Goal: Information Seeking & Learning: Compare options

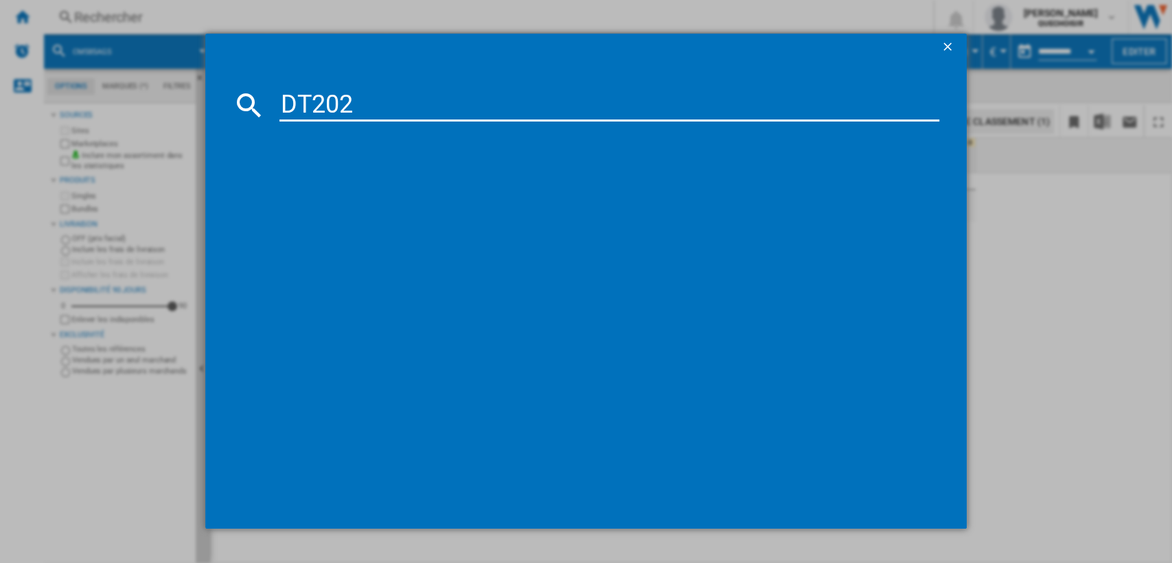
type input "DT202"
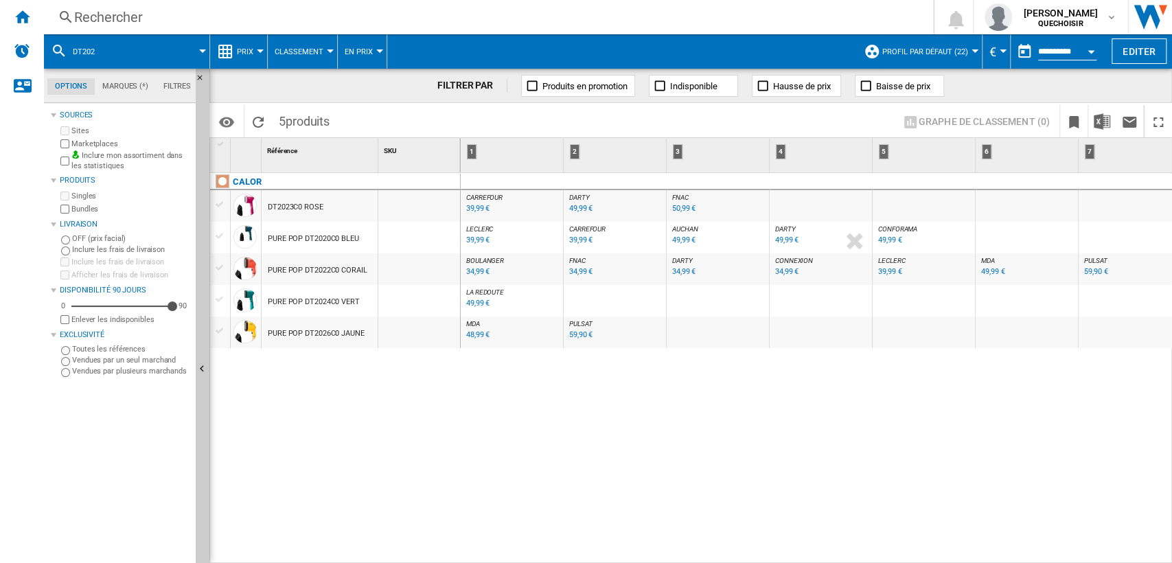
click at [349, 374] on div "CALOR DT2023C0 ROSE PURE POP DT2020C0 BLEU PURE POP DT2022C0 CORAIL PURE POP DT…" at bounding box center [335, 365] width 251 height 384
click at [475, 207] on div "39,99 €" at bounding box center [477, 208] width 23 height 9
click at [280, 209] on div "DT2023C0 ROSE" at bounding box center [296, 208] width 56 height 32
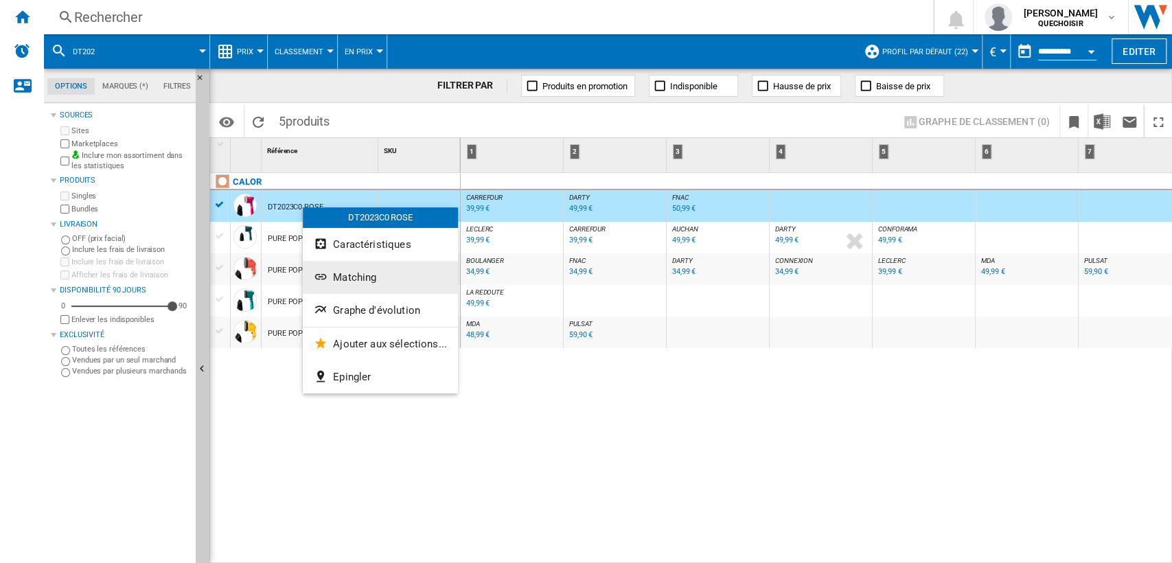
click at [351, 269] on button "Matching" at bounding box center [380, 277] width 155 height 33
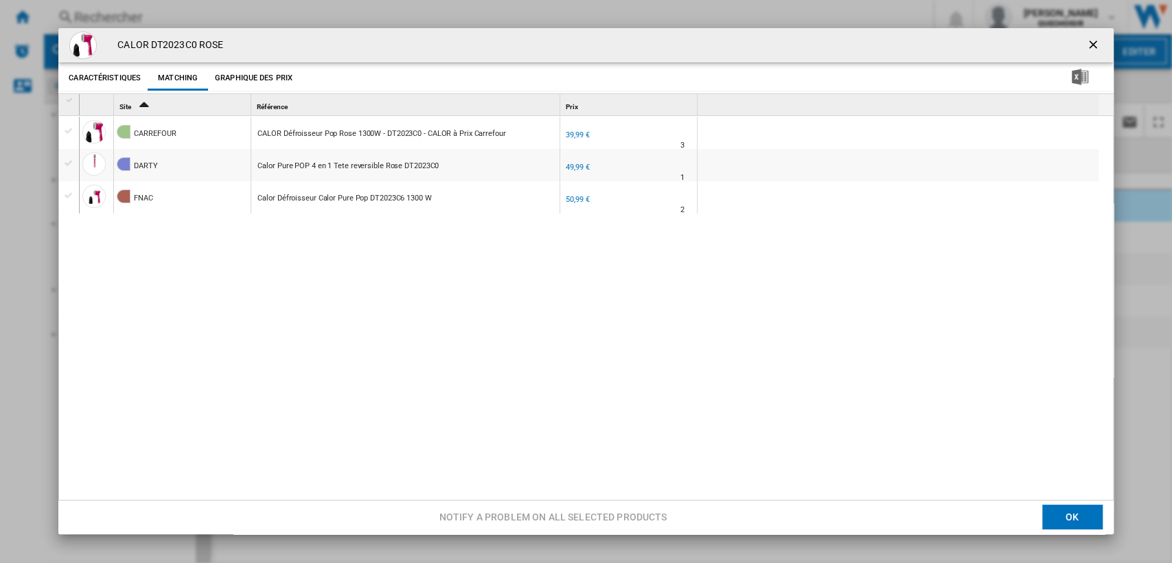
click at [1089, 41] on ng-md-icon "getI18NText('BUTTONS.CLOSE_DIALOG')" at bounding box center [1095, 46] width 16 height 16
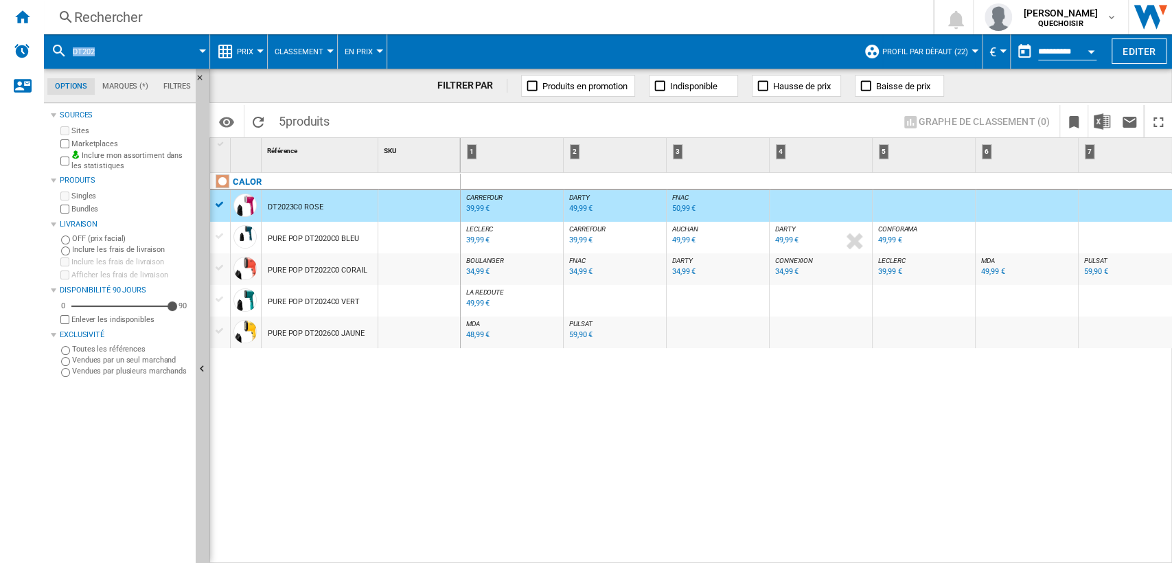
click at [576, 210] on div "49,99 €" at bounding box center [580, 208] width 23 height 9
click at [233, 22] on div "Rechercher" at bounding box center [486, 17] width 824 height 19
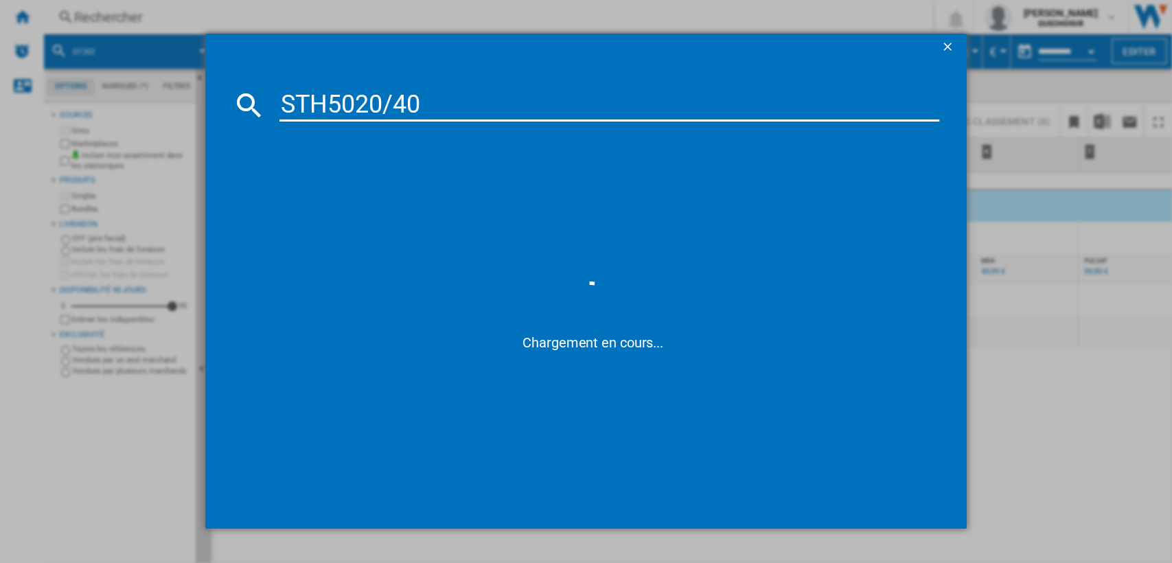
drag, startPoint x: 329, startPoint y: 102, endPoint x: 236, endPoint y: 100, distance: 93.4
click at [236, 100] on div "STH5020/40" at bounding box center [586, 105] width 707 height 33
drag, startPoint x: 364, startPoint y: 106, endPoint x: 598, endPoint y: 102, distance: 233.6
click at [594, 102] on input "STH5020/40" at bounding box center [610, 105] width 661 height 33
type input "STH502"
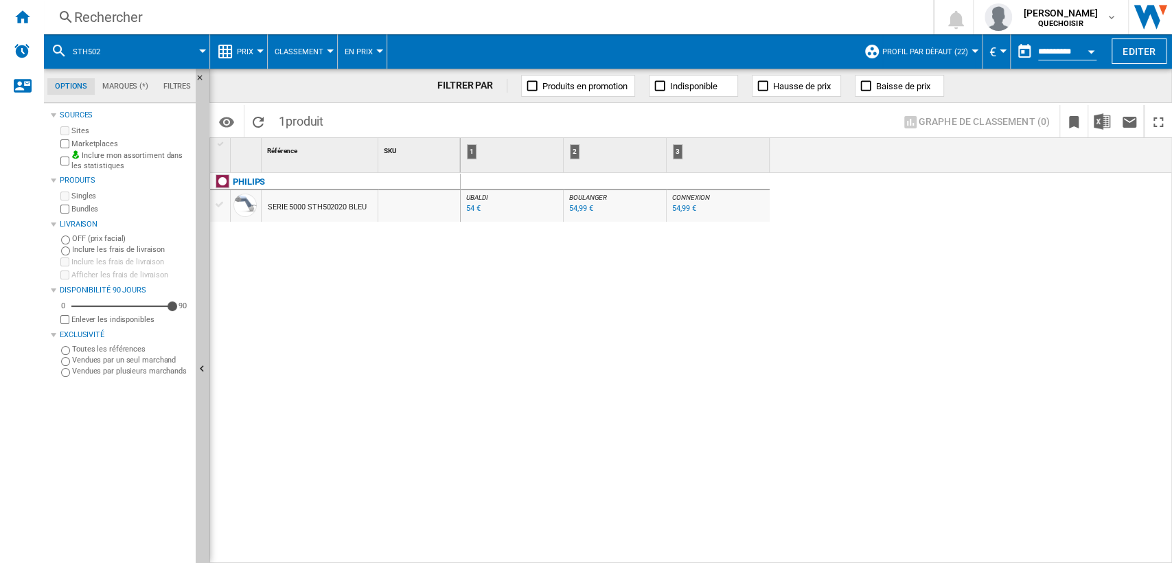
click at [581, 208] on div "54,99 €" at bounding box center [580, 208] width 23 height 9
click at [25, 26] on div "Accueil" at bounding box center [22, 17] width 44 height 34
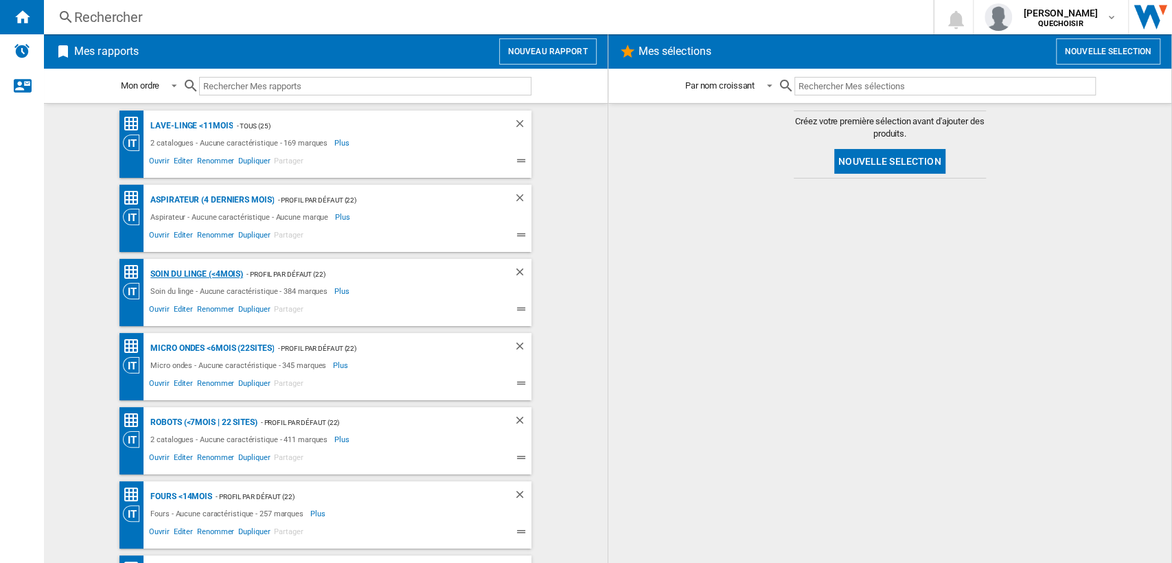
click at [172, 273] on div "Soin du linge (<4mois)" at bounding box center [195, 274] width 96 height 17
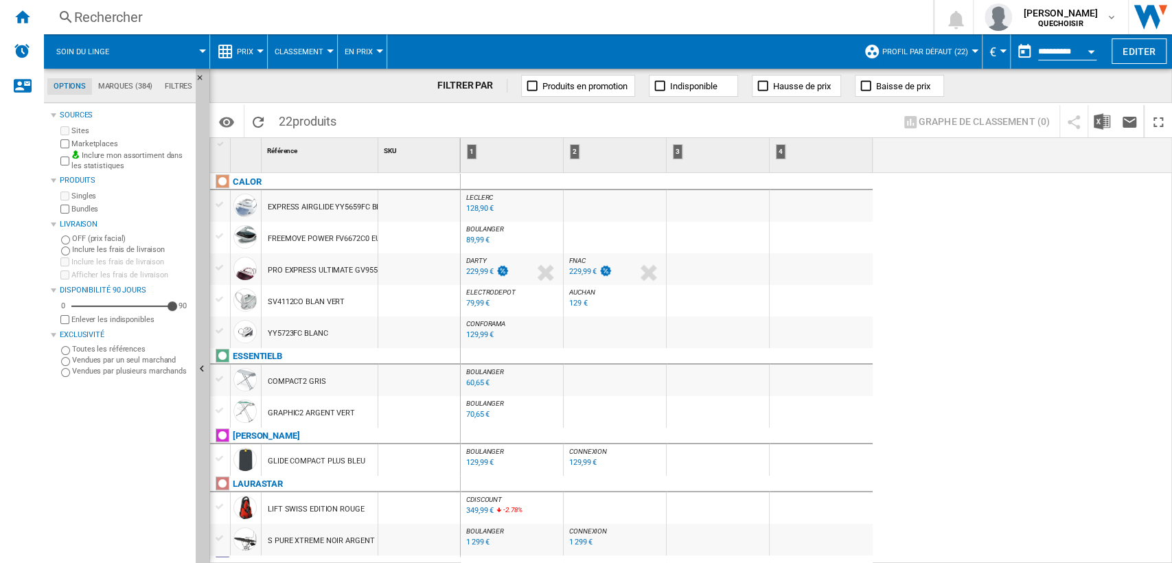
click at [472, 208] on div "128,90 €" at bounding box center [479, 208] width 27 height 9
click at [30, 16] on div "Accueil" at bounding box center [22, 17] width 44 height 34
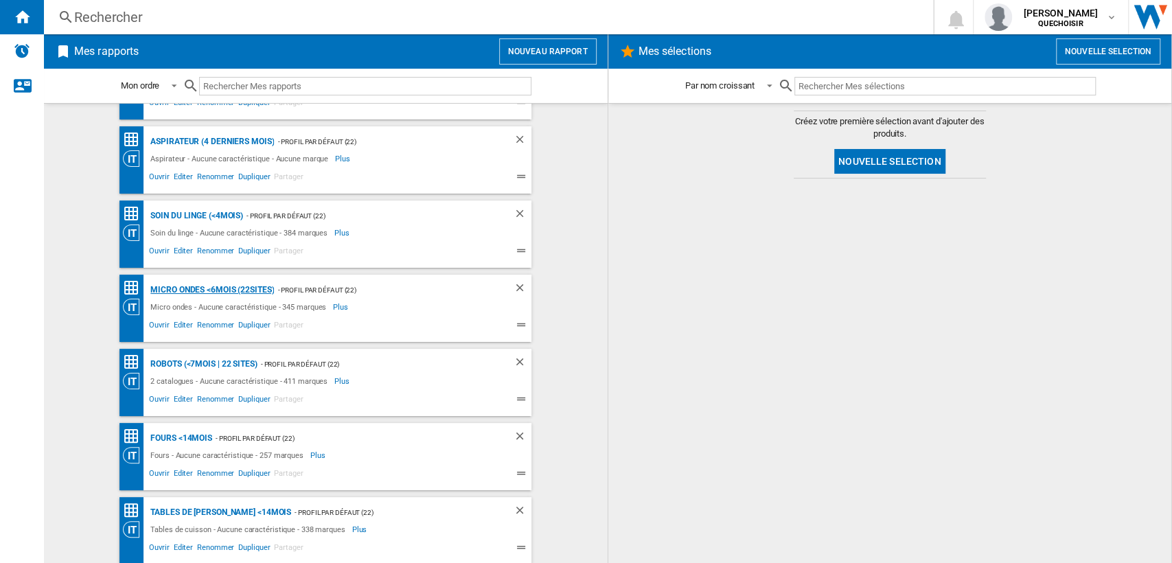
scroll to position [152, 0]
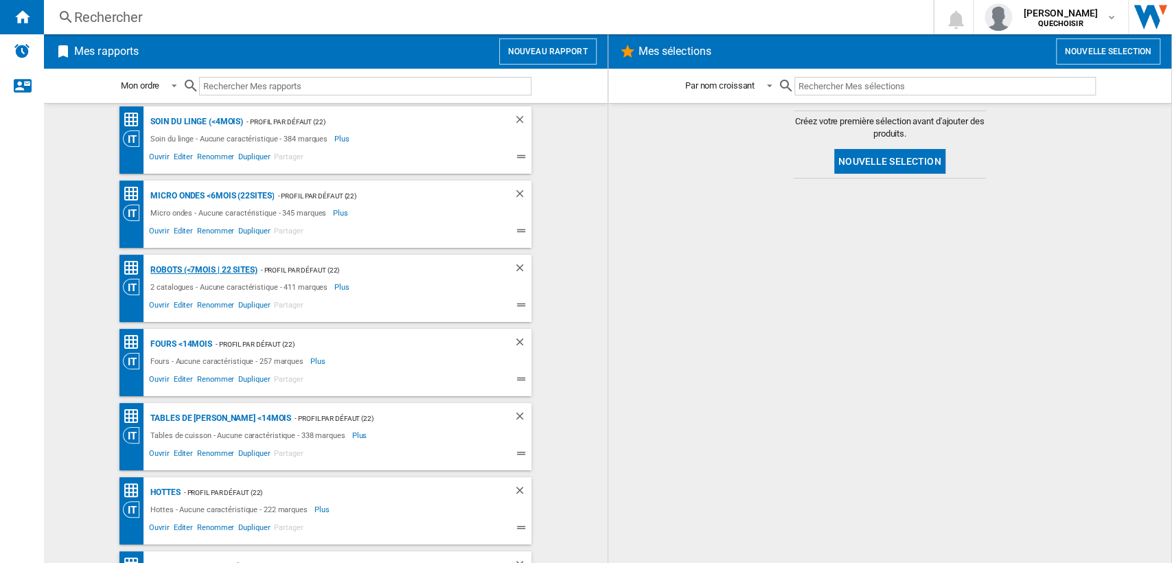
click at [188, 264] on div "Robots (<7mois | 22 sites)" at bounding box center [202, 270] width 110 height 17
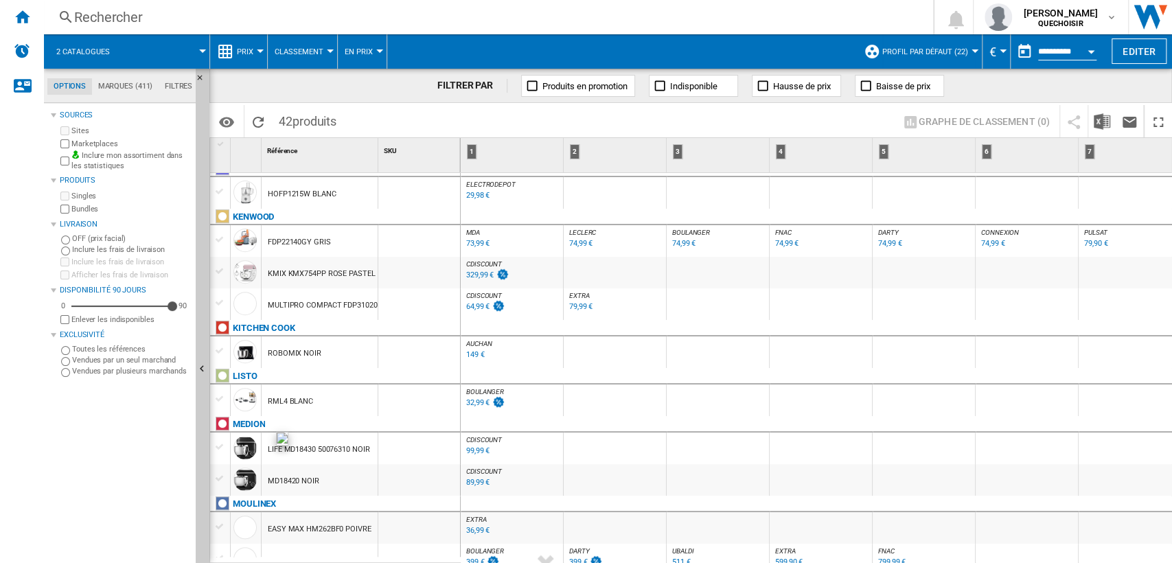
scroll to position [534, 0]
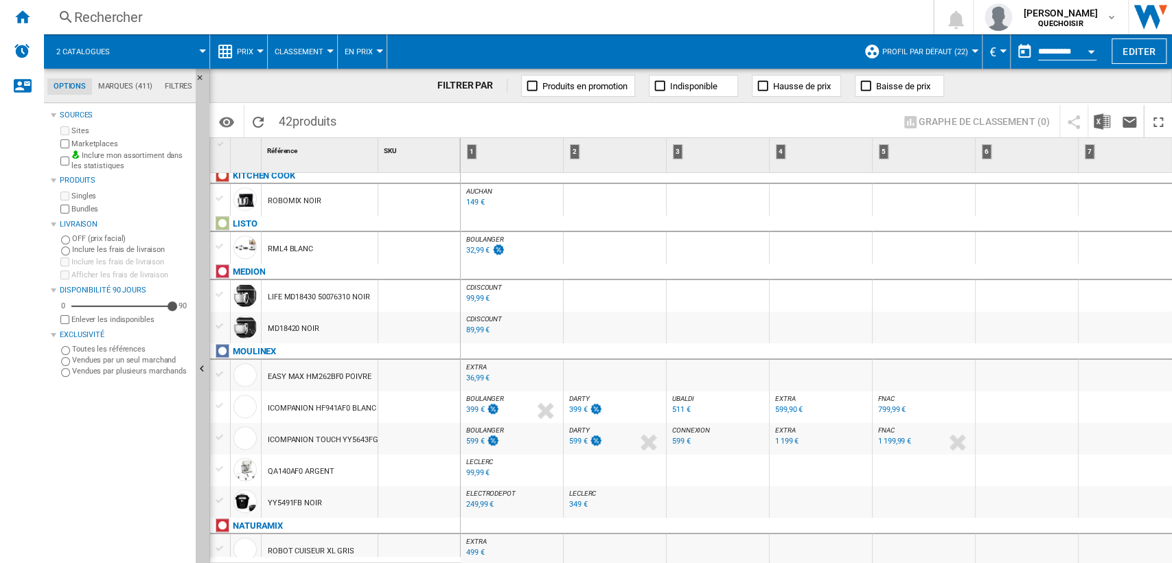
click at [907, 50] on span "Profil par défaut (22)" at bounding box center [926, 51] width 86 height 9
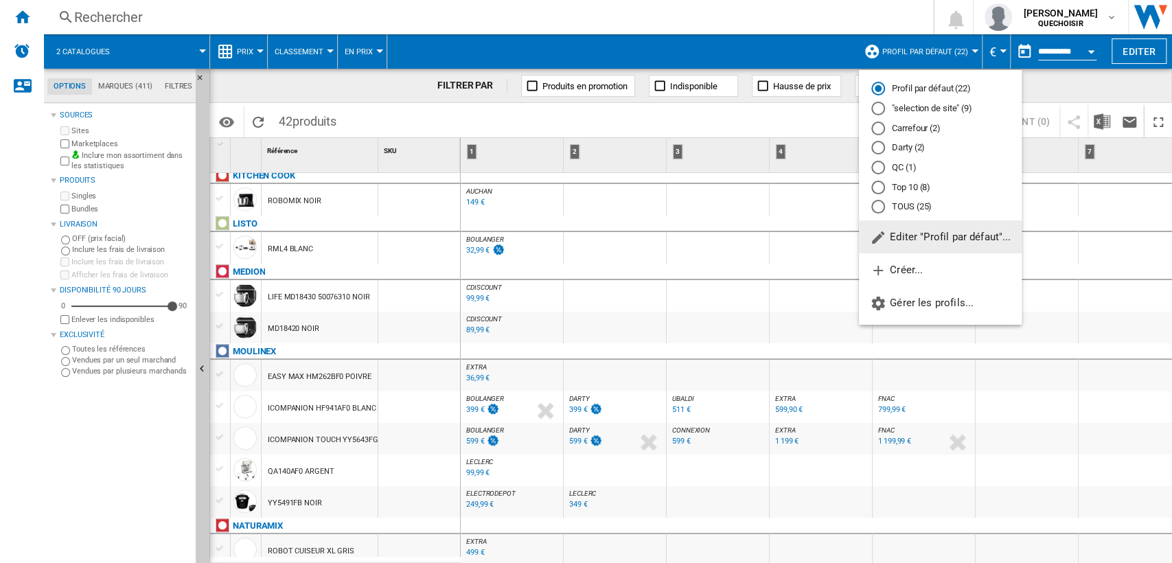
click at [887, 205] on md-radio-button "TOUS (25)" at bounding box center [941, 207] width 138 height 13
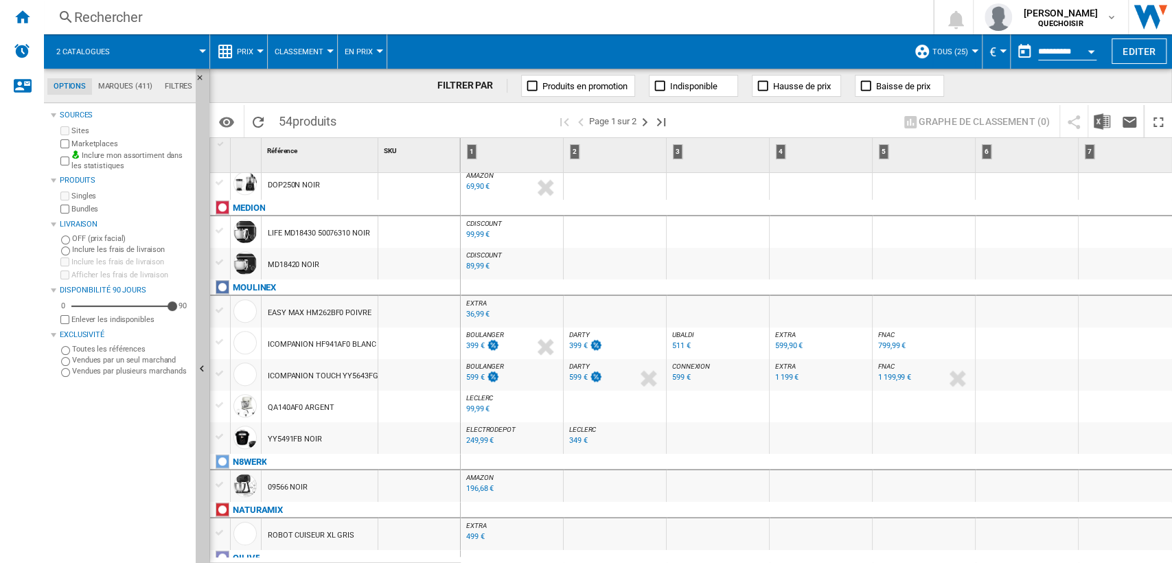
click at [472, 409] on div "99,99 €" at bounding box center [477, 409] width 23 height 9
click at [476, 313] on div "36,99 €" at bounding box center [477, 314] width 23 height 9
click at [16, 15] on ng-md-icon "Accueil" at bounding box center [22, 16] width 16 height 16
